Goal: Task Accomplishment & Management: Manage account settings

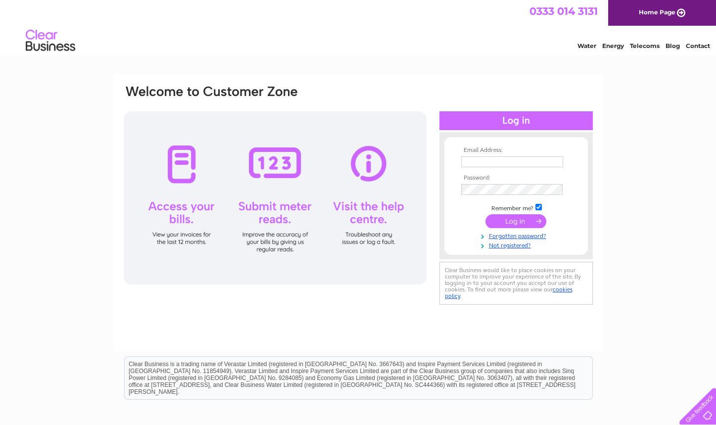
type input "[EMAIL_ADDRESS][DOMAIN_NAME]"
click at [511, 219] on input "submit" at bounding box center [515, 221] width 61 height 14
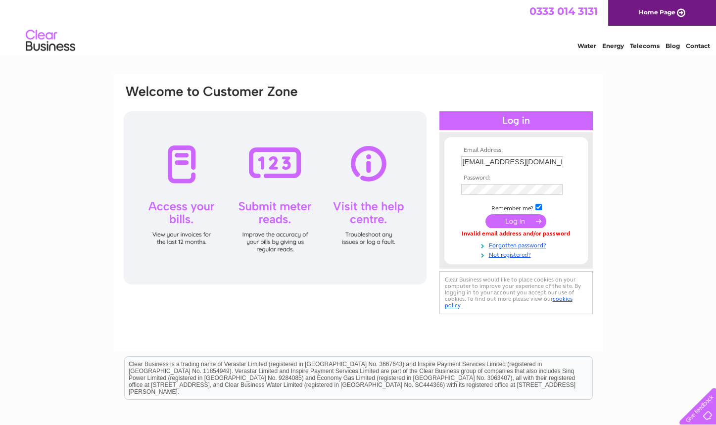
drag, startPoint x: 0, startPoint y: 0, endPoint x: 511, endPoint y: 219, distance: 555.9
click at [511, 219] on input "submit" at bounding box center [515, 221] width 61 height 14
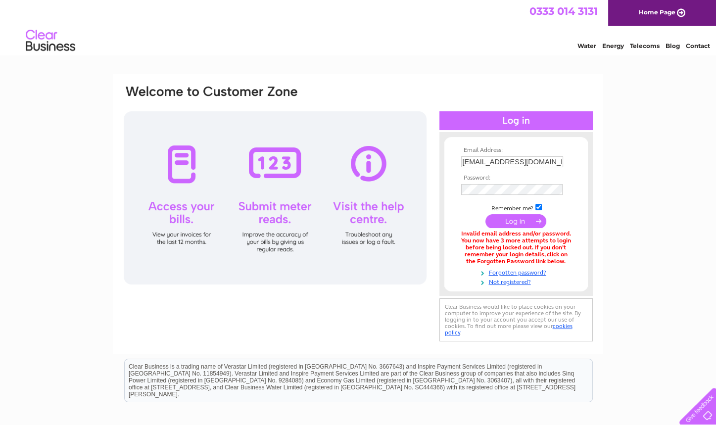
click at [525, 218] on input "submit" at bounding box center [515, 221] width 61 height 14
click at [457, 188] on form "Email Address: lwright@advgroupuk.com Password:" at bounding box center [515, 217] width 143 height 140
click at [491, 218] on input "submit" at bounding box center [515, 222] width 61 height 14
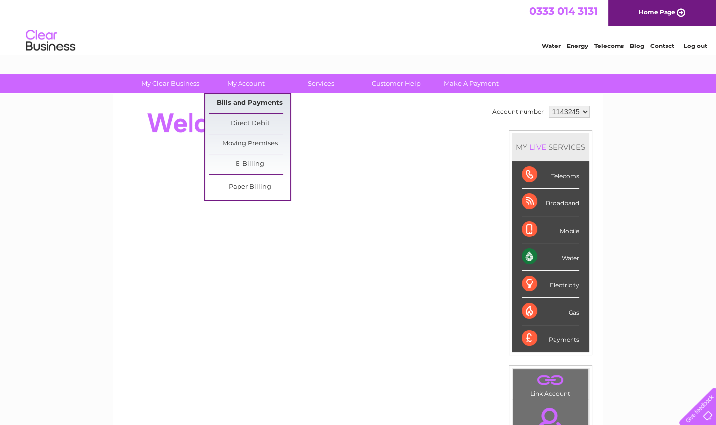
click at [242, 100] on link "Bills and Payments" at bounding box center [250, 104] width 82 height 20
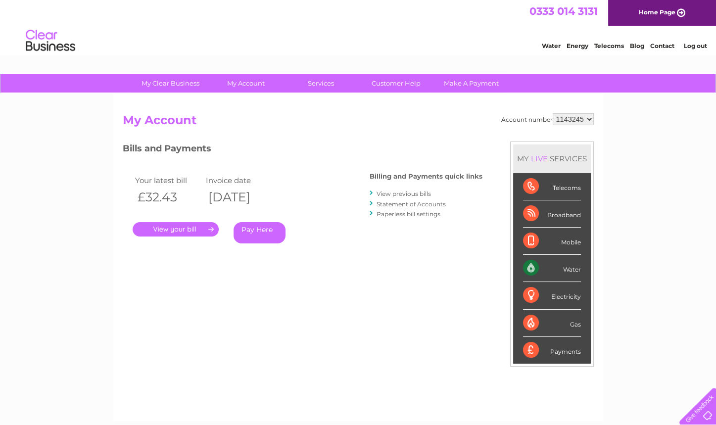
click at [173, 224] on link "." at bounding box center [176, 229] width 86 height 14
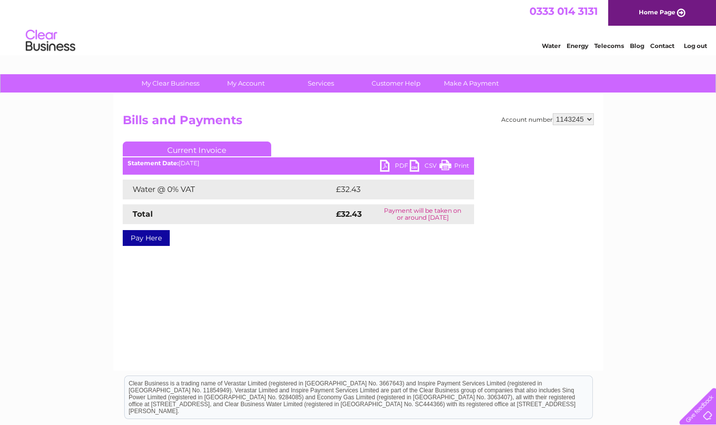
click at [386, 165] on link "PDF" at bounding box center [395, 167] width 30 height 14
